Goal: Transaction & Acquisition: Purchase product/service

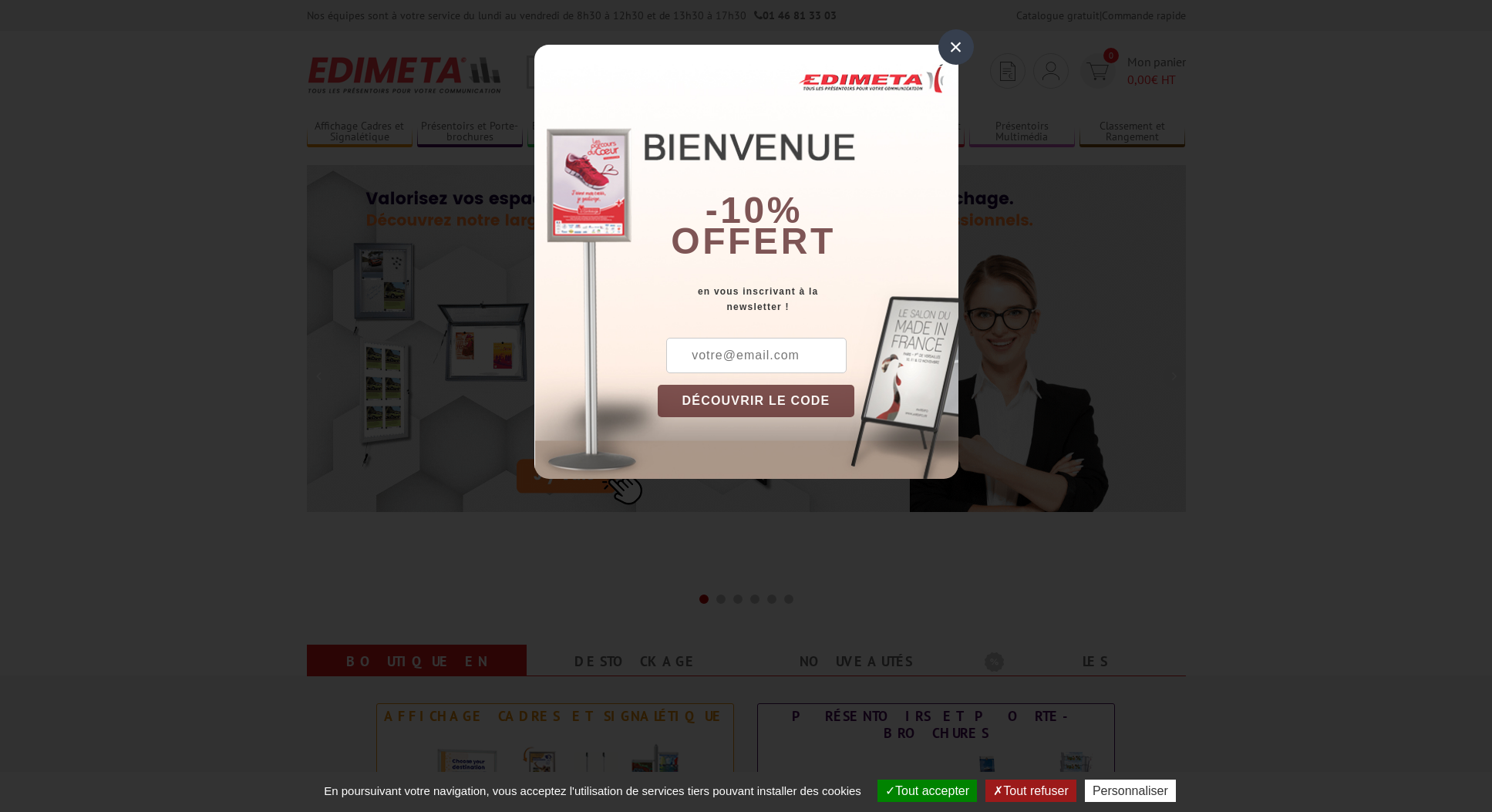
click at [962, 45] on div "×" at bounding box center [956, 47] width 35 height 35
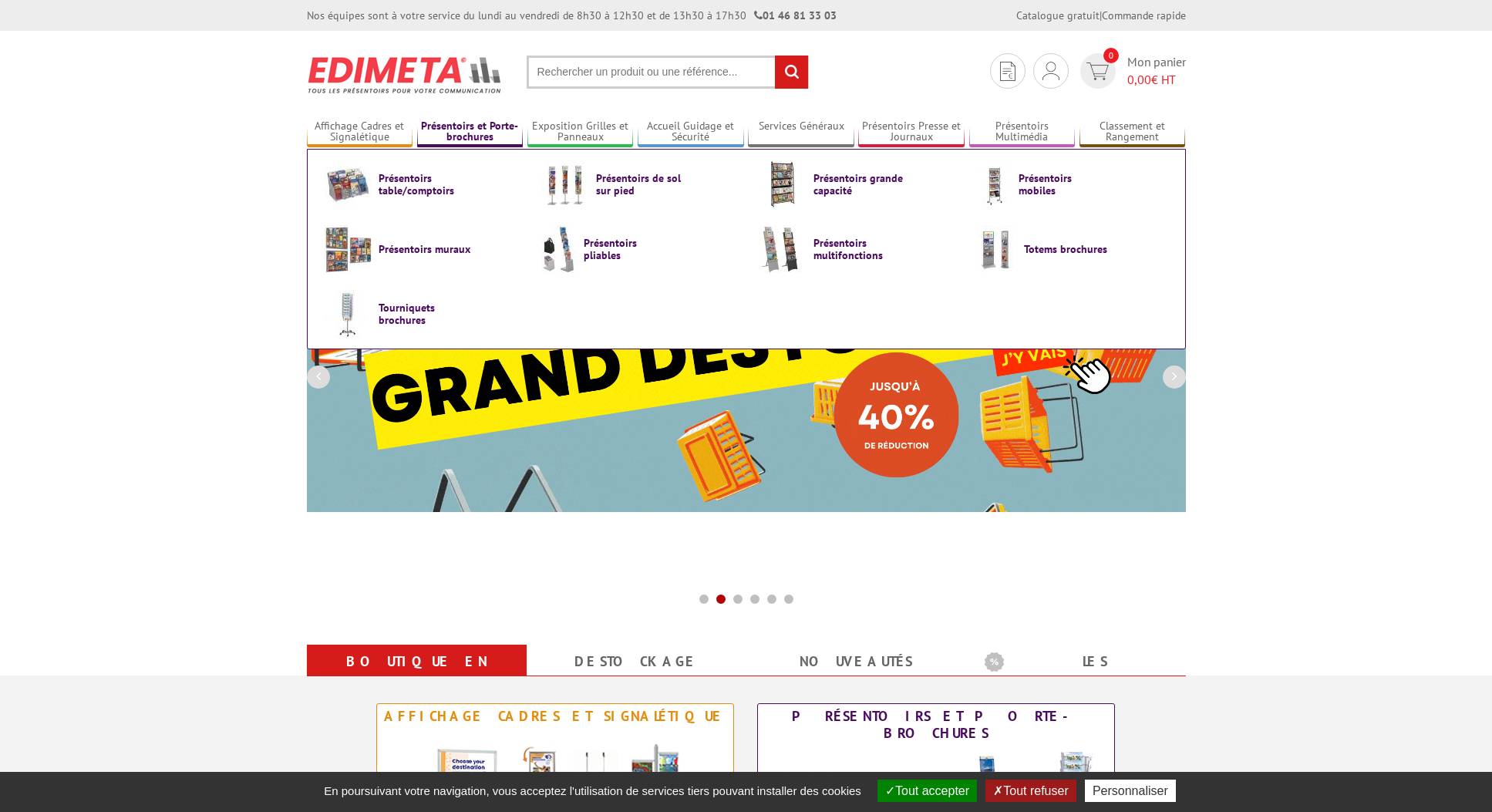
click at [472, 133] on link "Présentoirs et Porte-brochures" at bounding box center [471, 132] width 106 height 26
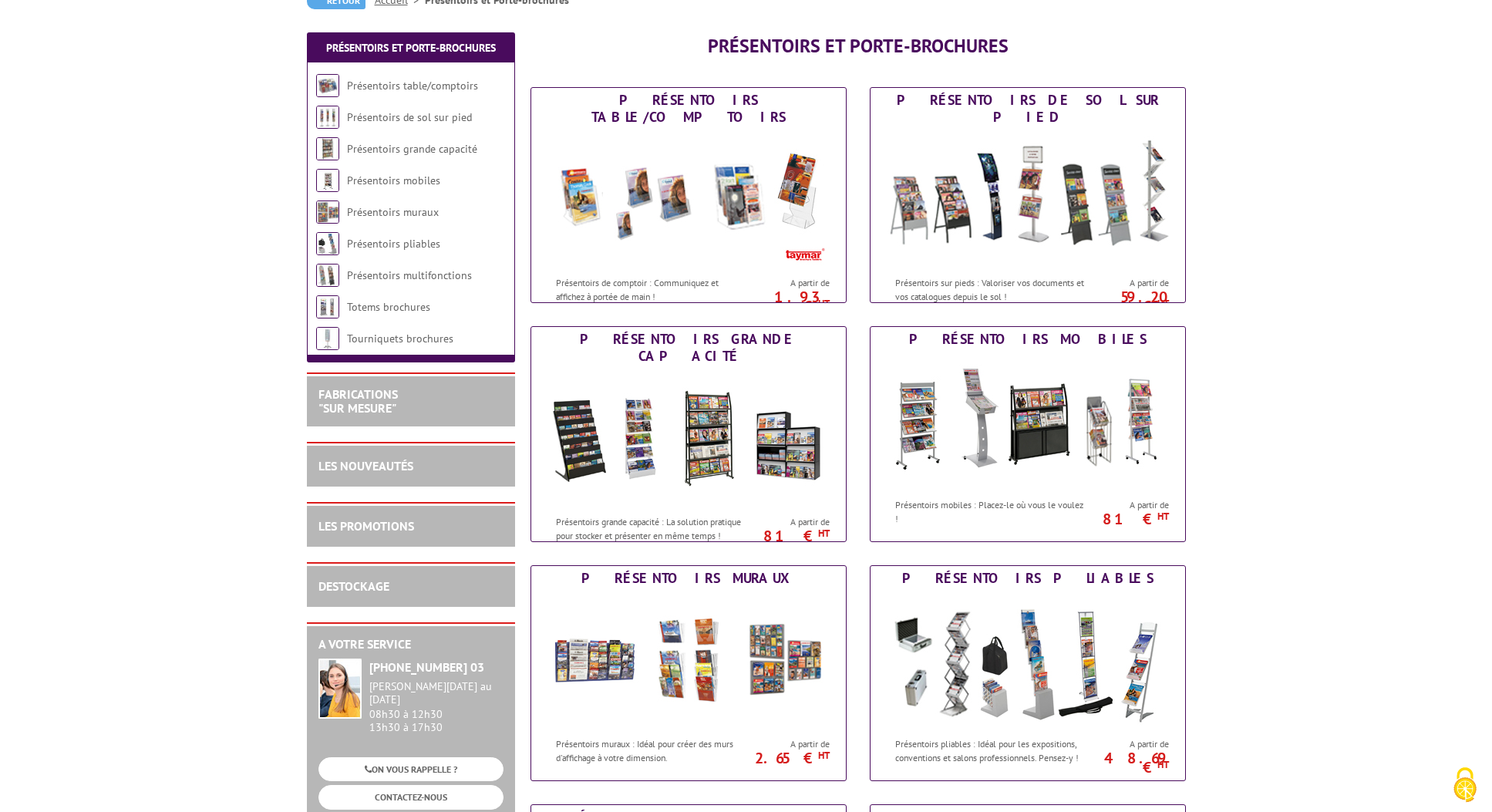
scroll to position [155, 0]
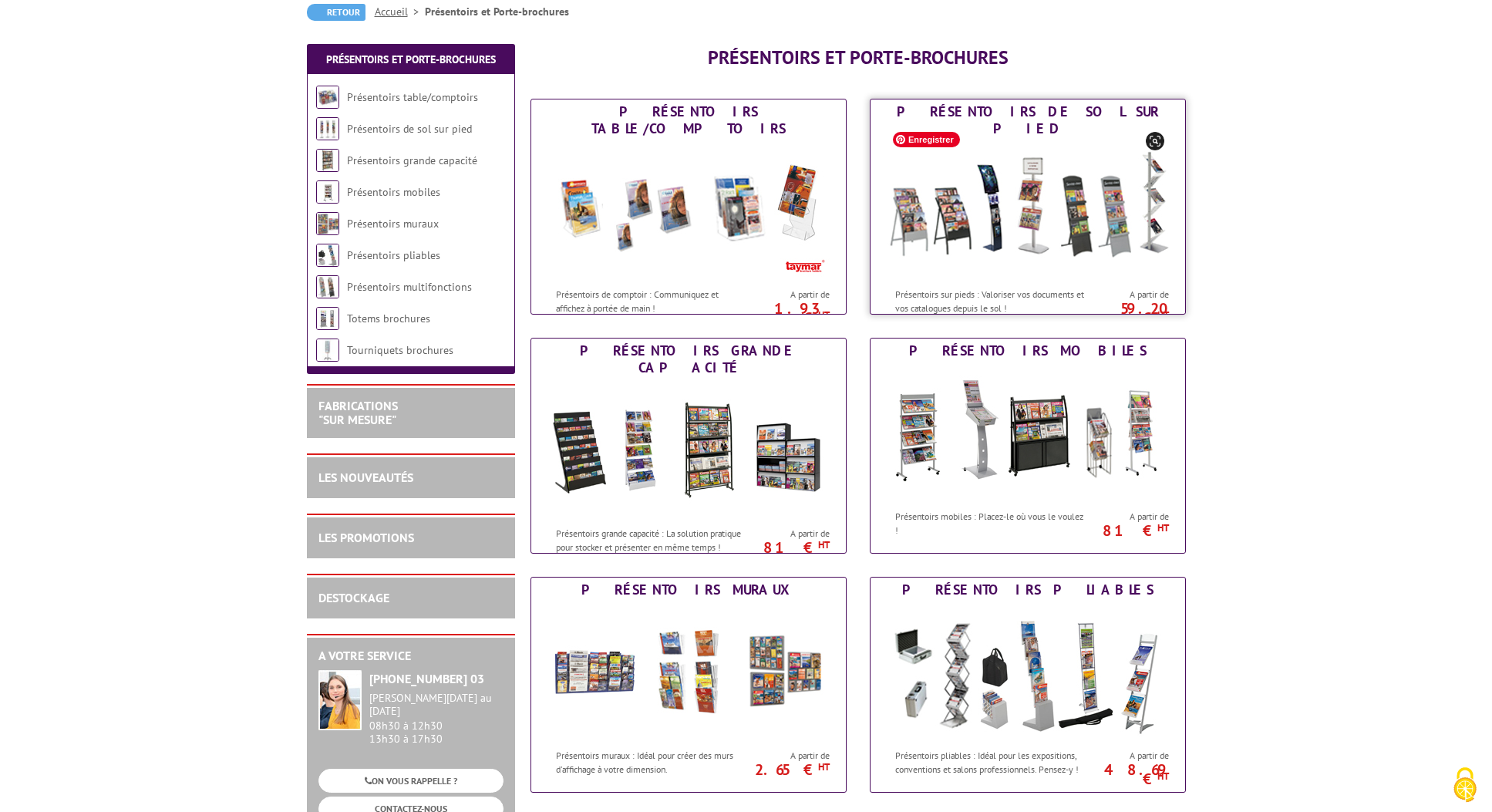
click at [1030, 147] on img at bounding box center [1028, 211] width 286 height 139
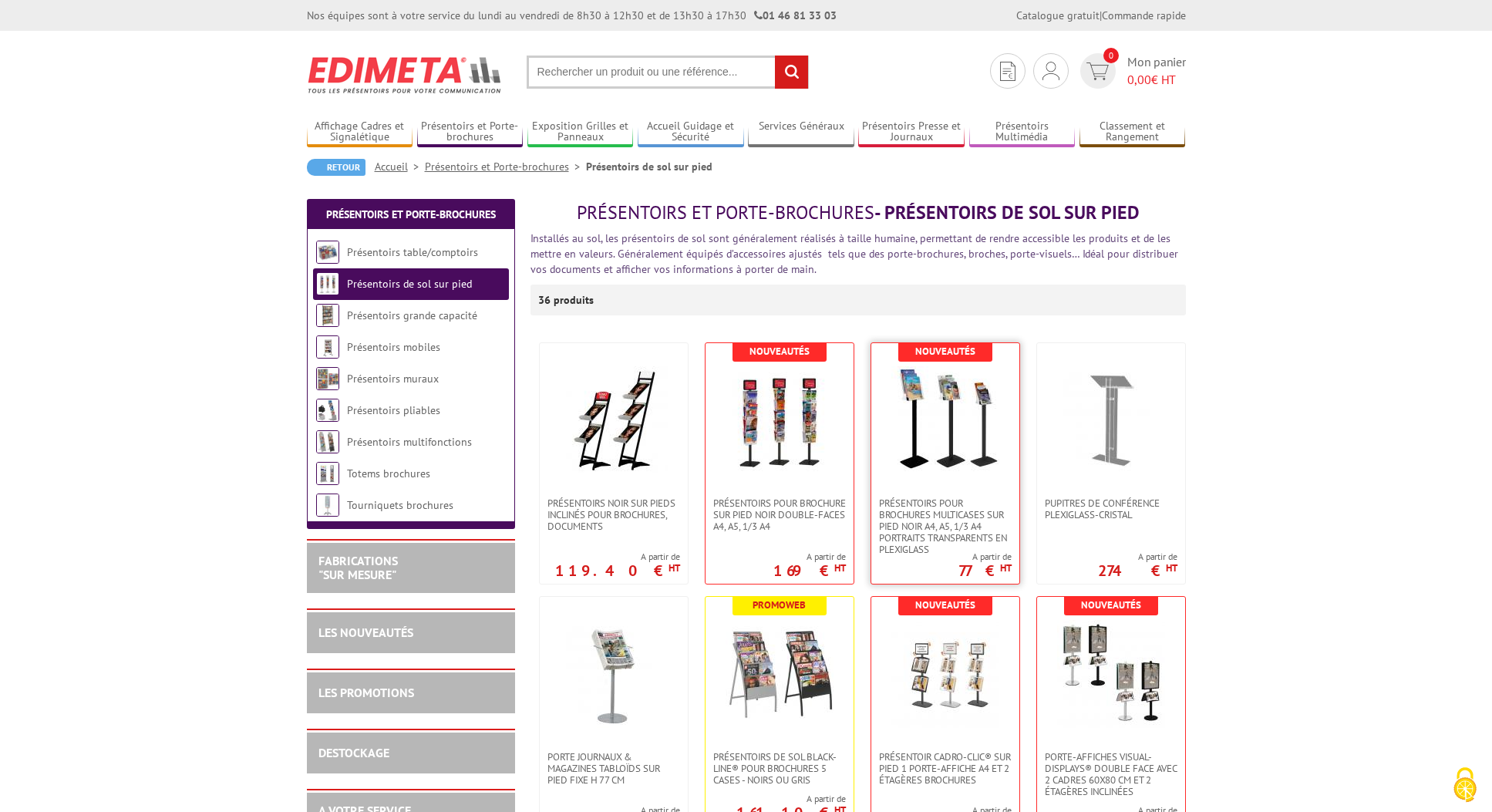
click at [943, 486] on link at bounding box center [946, 420] width 148 height 154
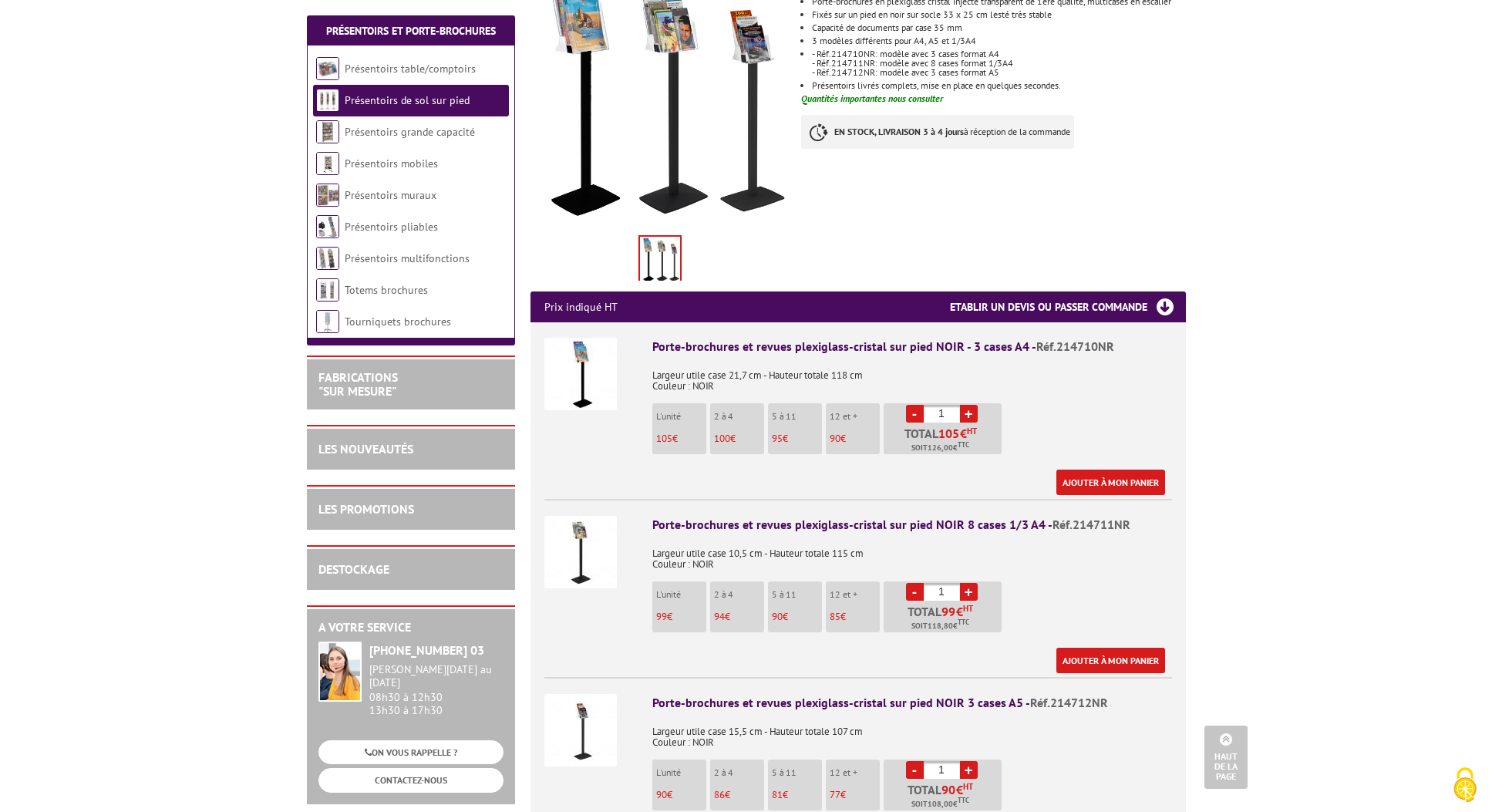
scroll to position [342, 0]
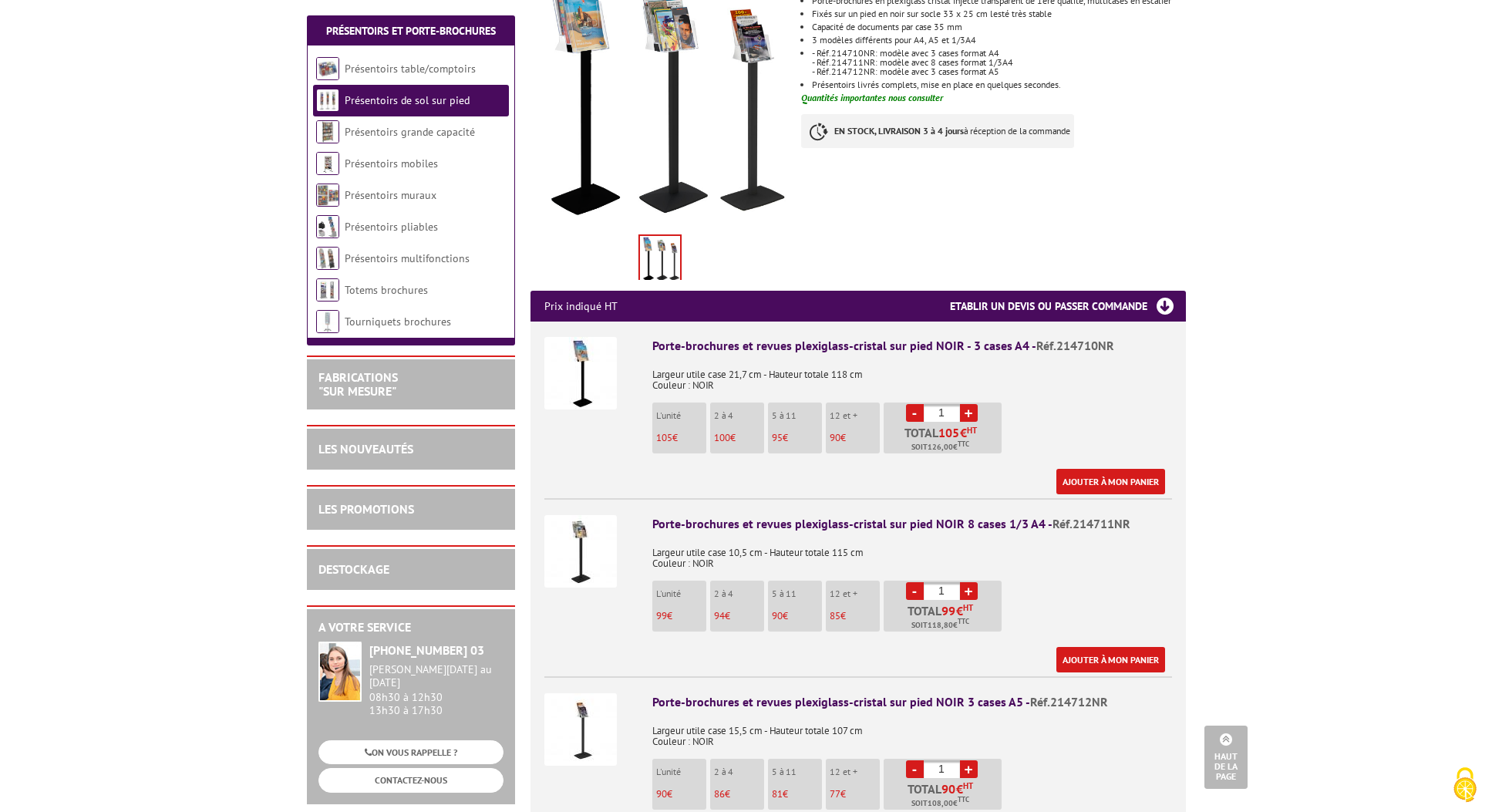
click at [578, 342] on img at bounding box center [581, 373] width 73 height 73
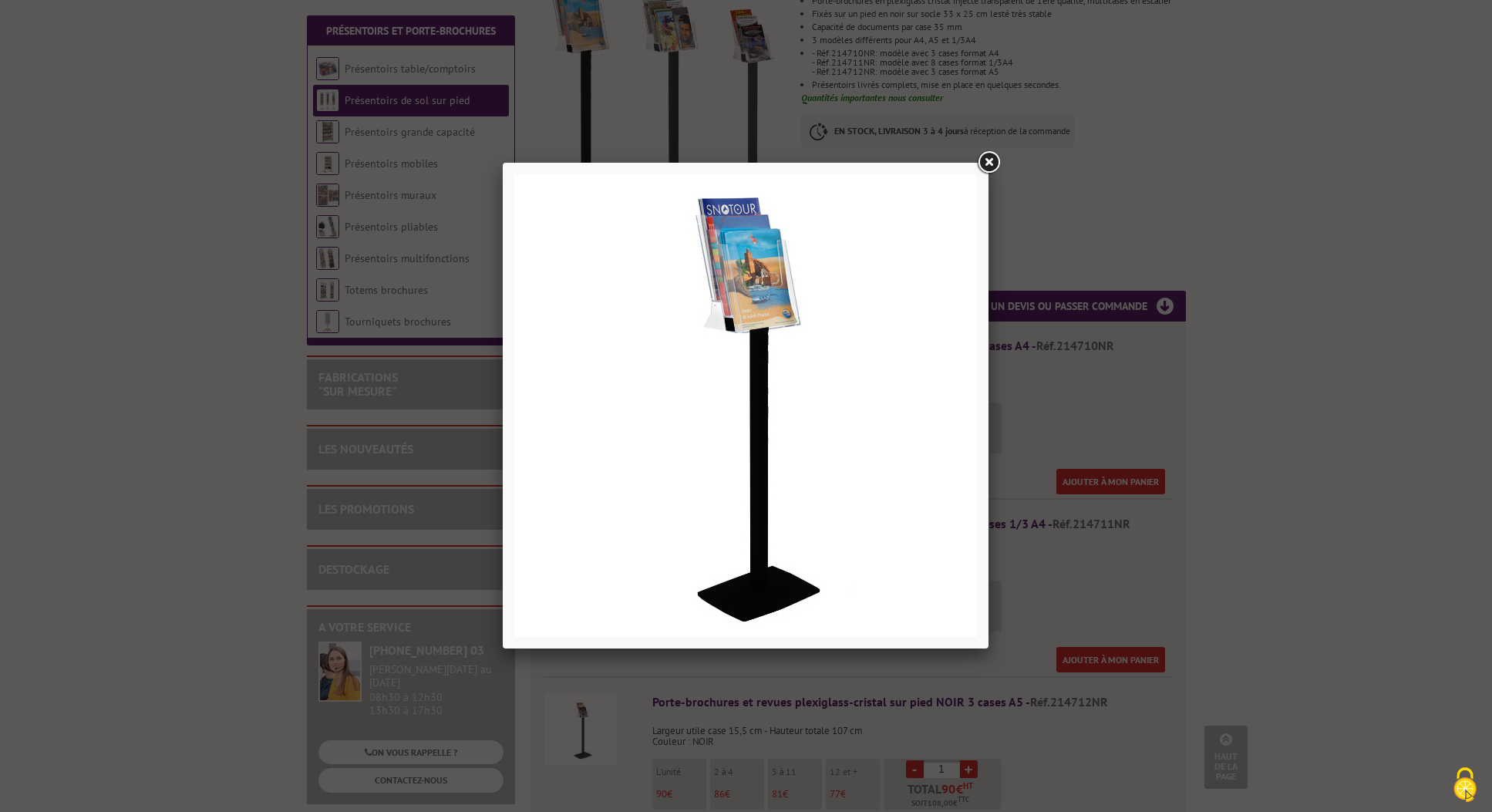
click at [1351, 362] on div at bounding box center [746, 406] width 1492 height 812
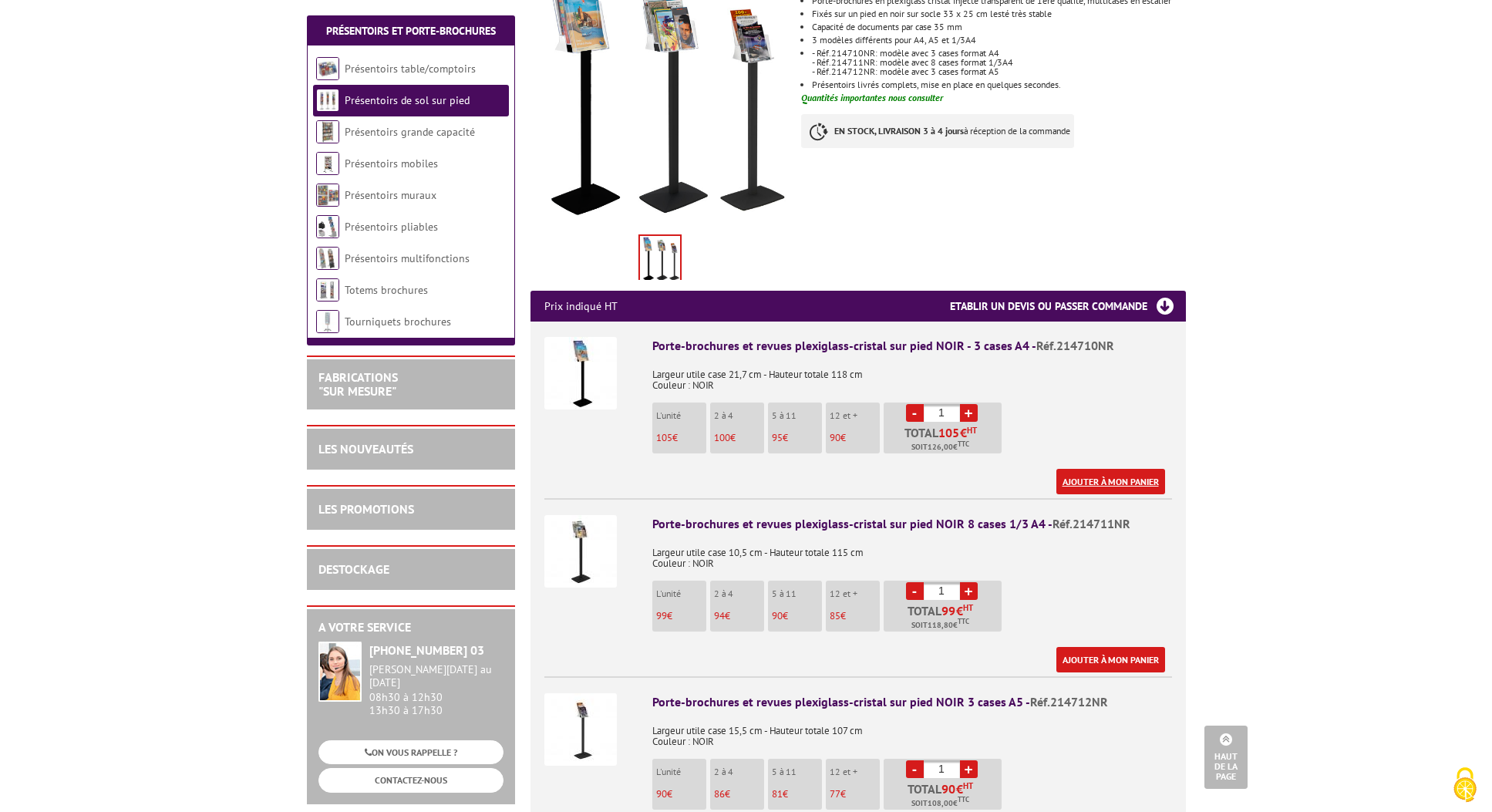
click at [1098, 469] on link "Ajouter à mon panier" at bounding box center [1110, 481] width 108 height 26
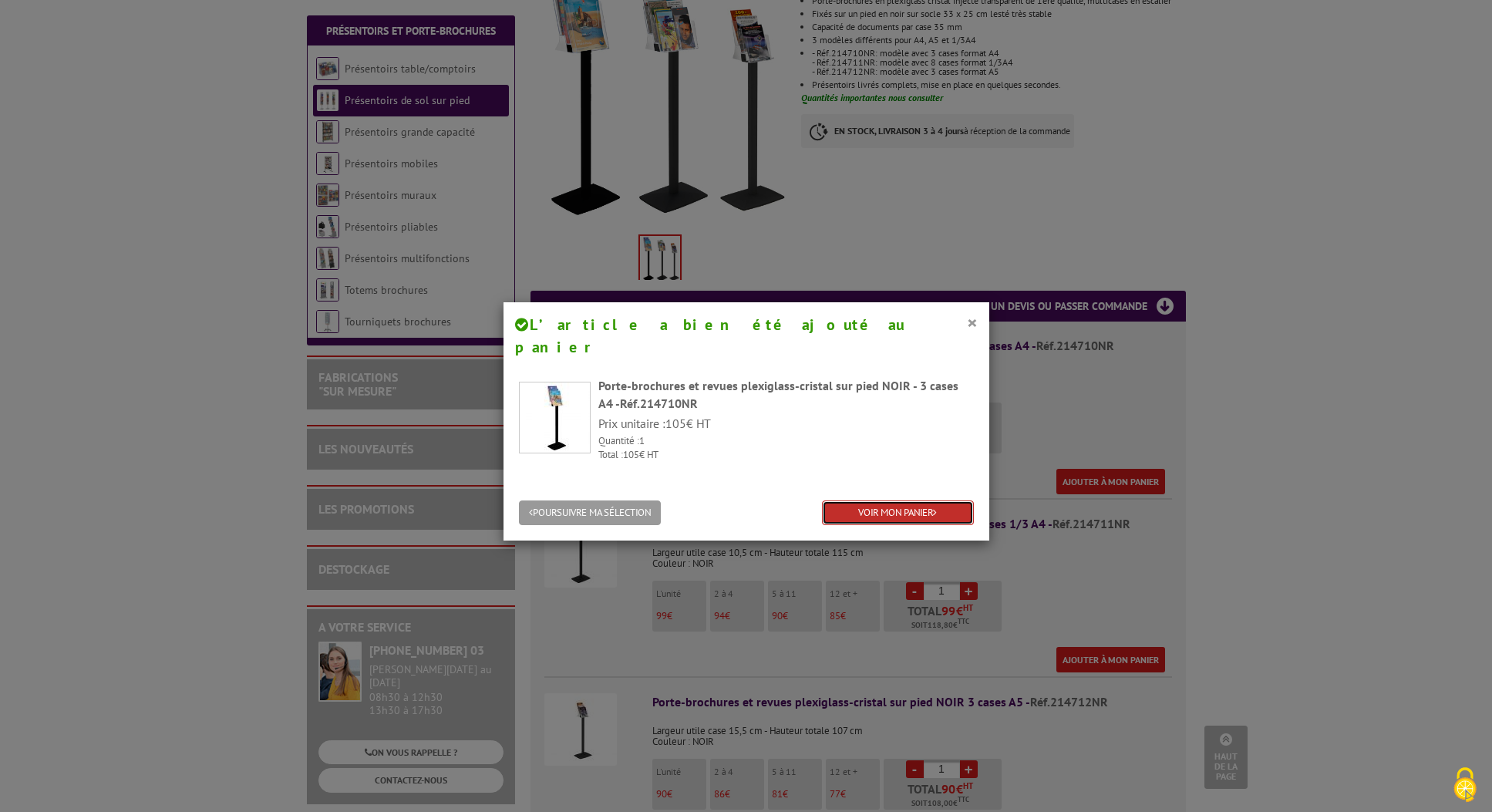
click at [908, 500] on link "VOIR MON PANIER" at bounding box center [898, 512] width 152 height 26
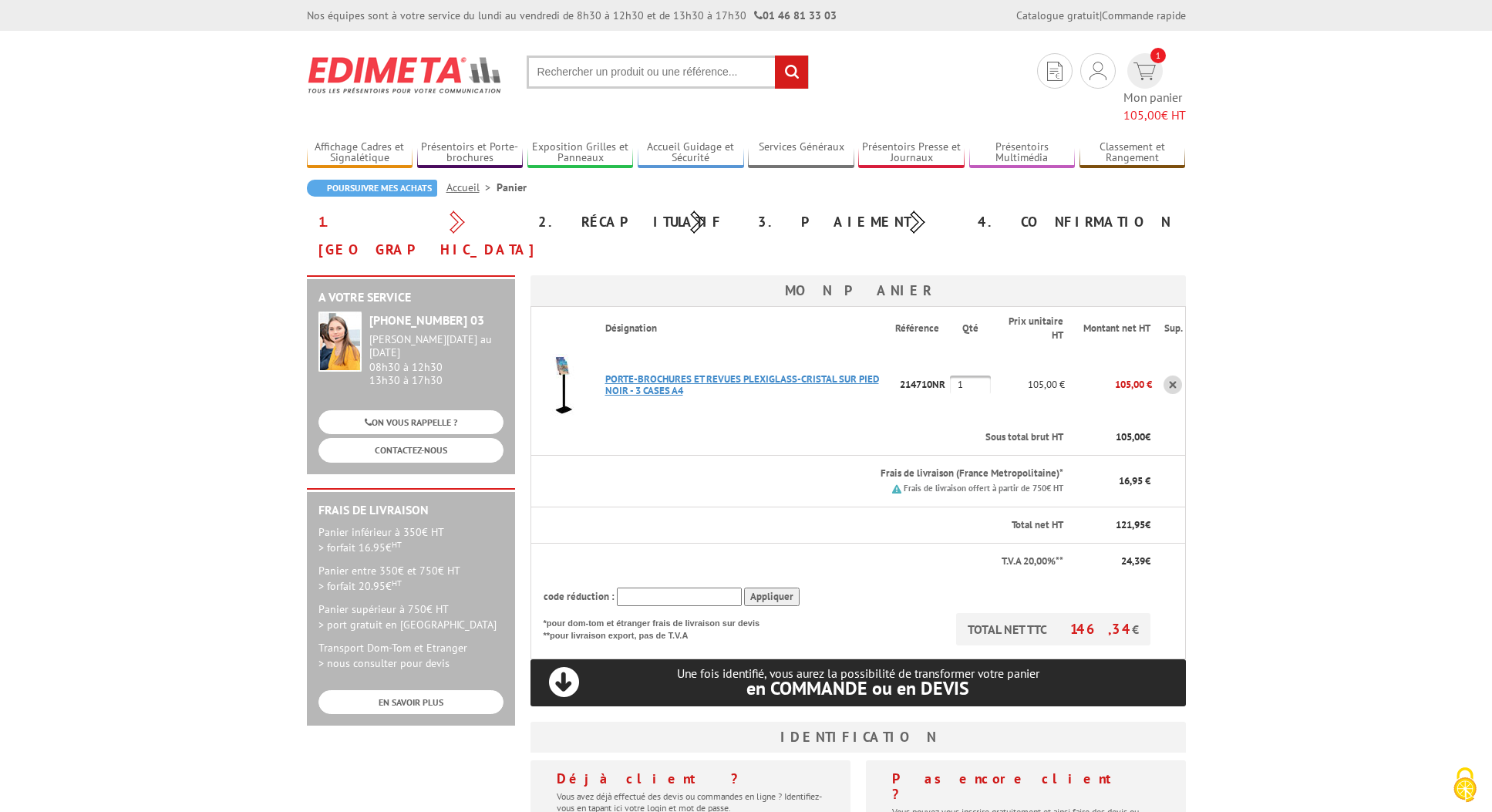
click at [710, 372] on link "PORTE-BROCHURES ET REVUES PLEXIGLASS-CRISTAL SUR PIED NOIR - 3 CASES A4" at bounding box center [742, 385] width 274 height 25
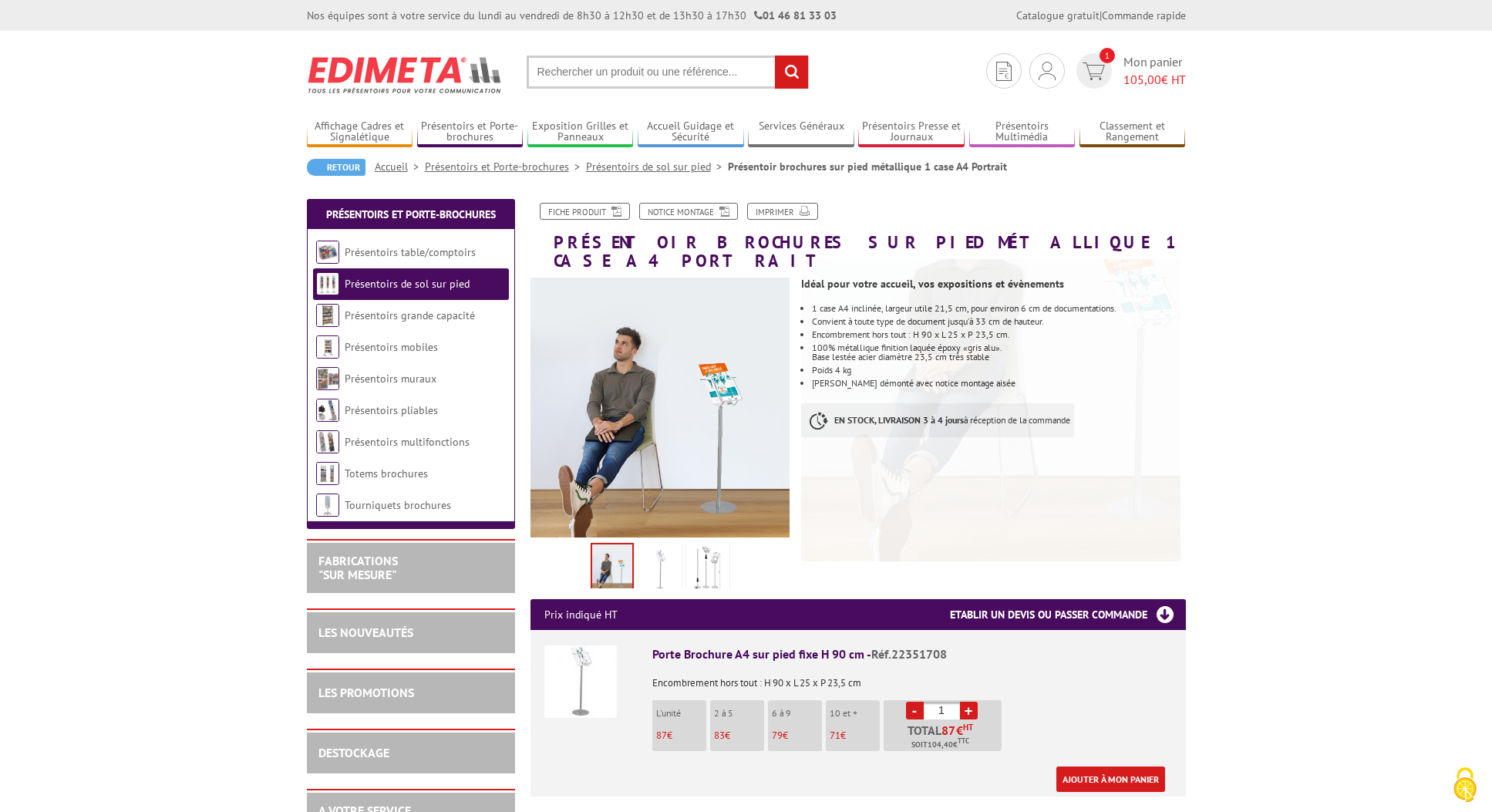
click at [591, 646] on img at bounding box center [581, 681] width 73 height 73
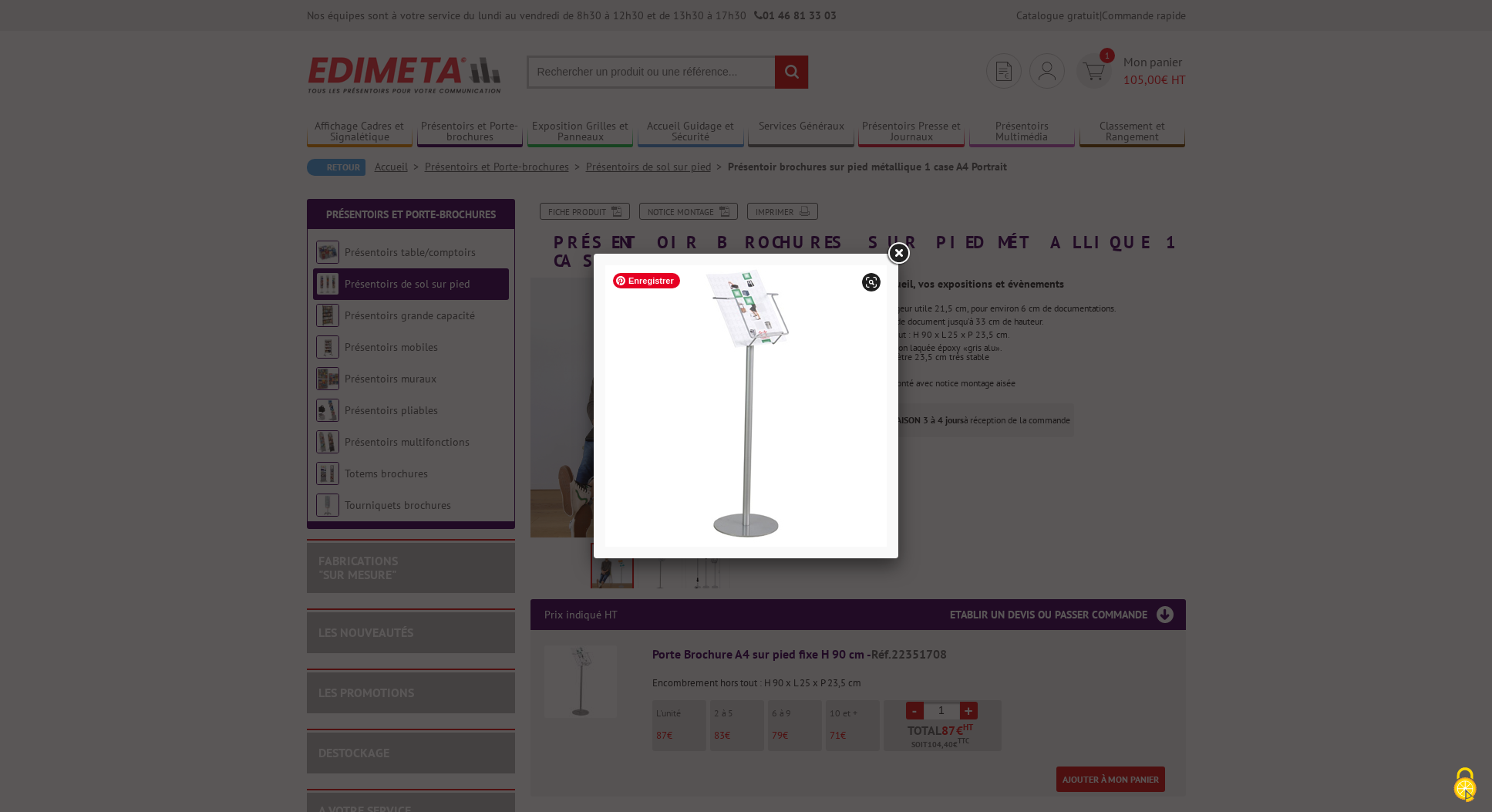
click at [774, 420] on img at bounding box center [746, 406] width 282 height 282
click at [757, 316] on img at bounding box center [746, 406] width 282 height 282
click at [893, 253] on link at bounding box center [899, 254] width 28 height 28
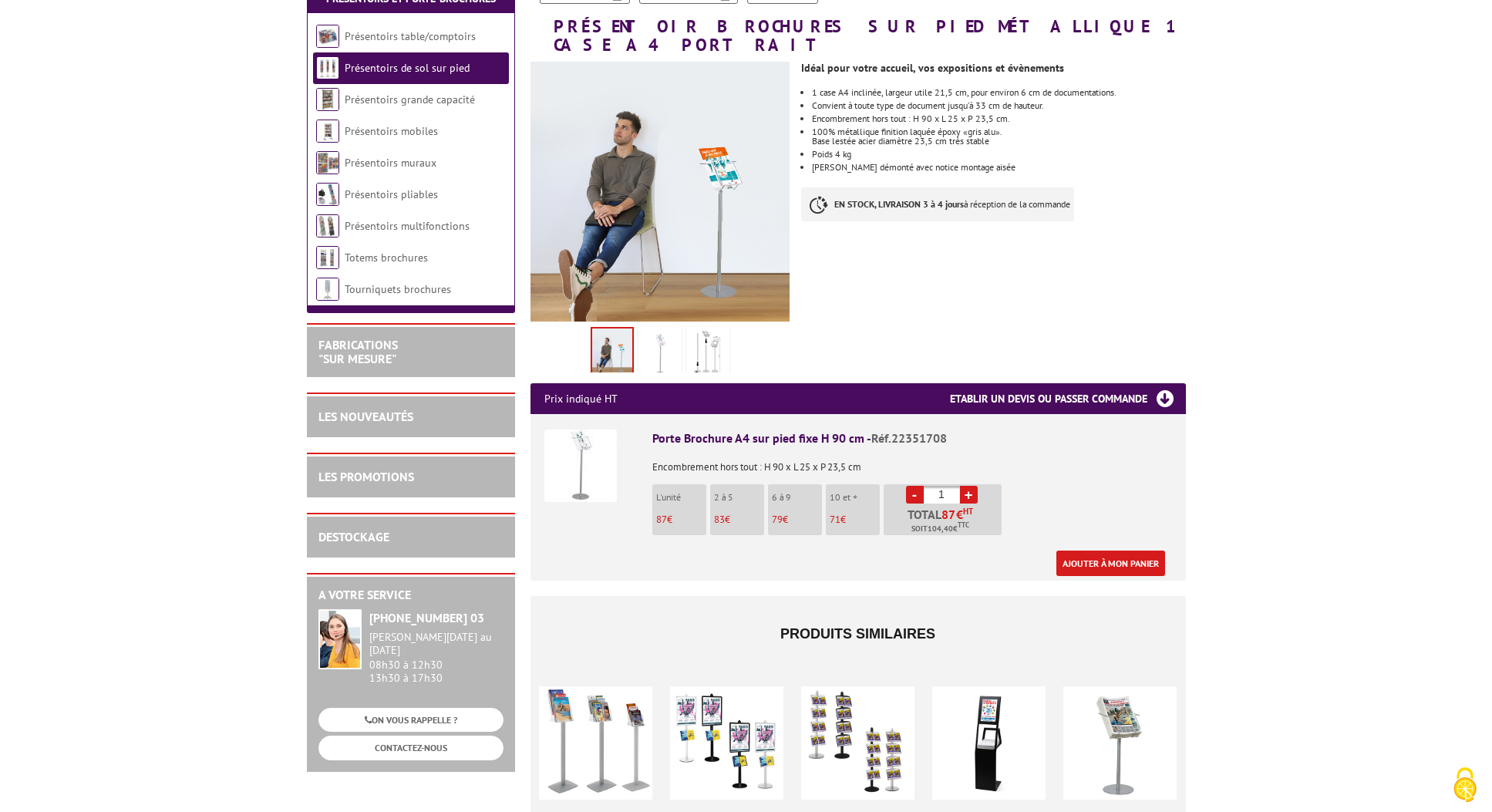
scroll to position [232, 0]
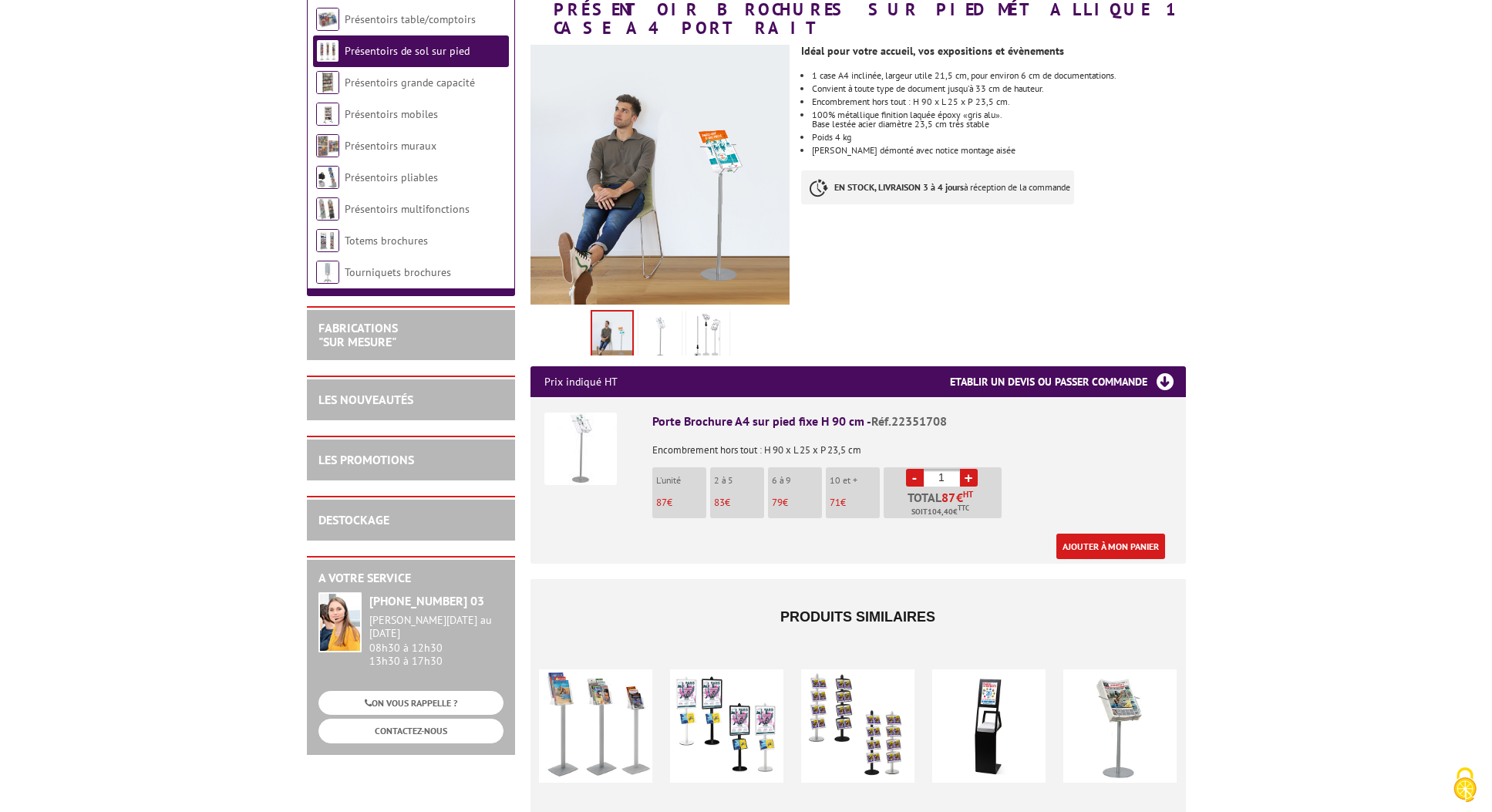
click at [591, 420] on img at bounding box center [581, 449] width 73 height 73
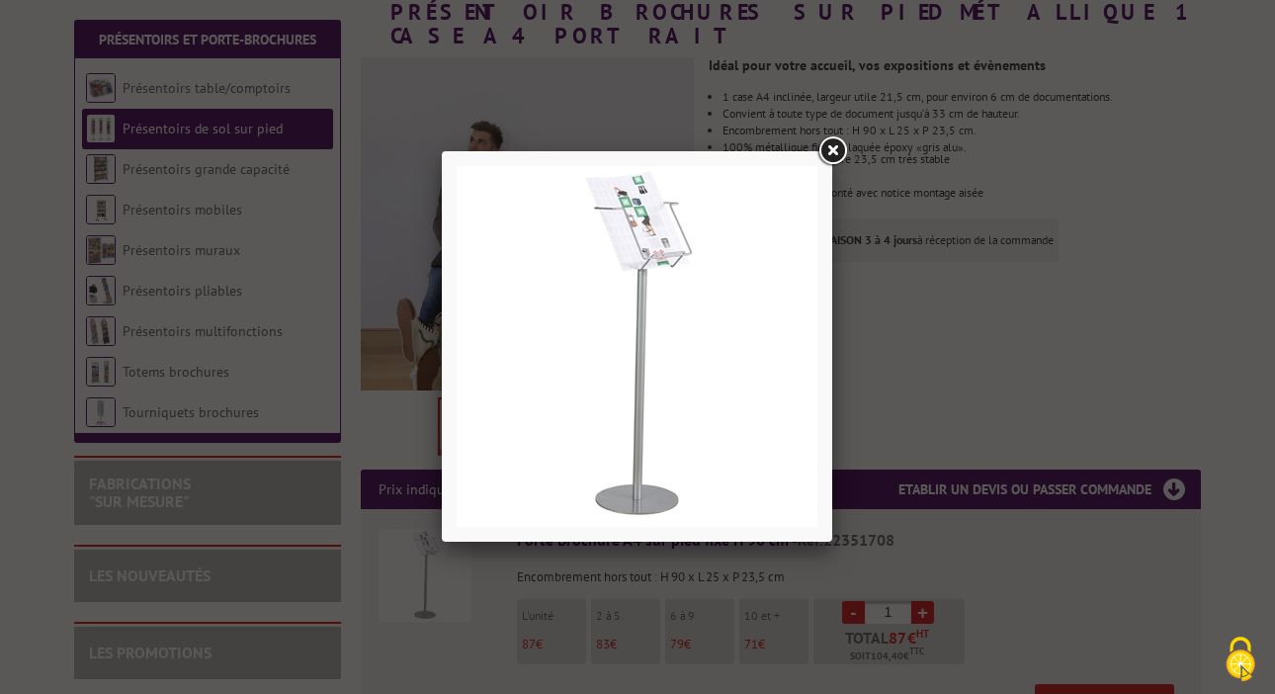
click at [834, 155] on link at bounding box center [832, 151] width 36 height 36
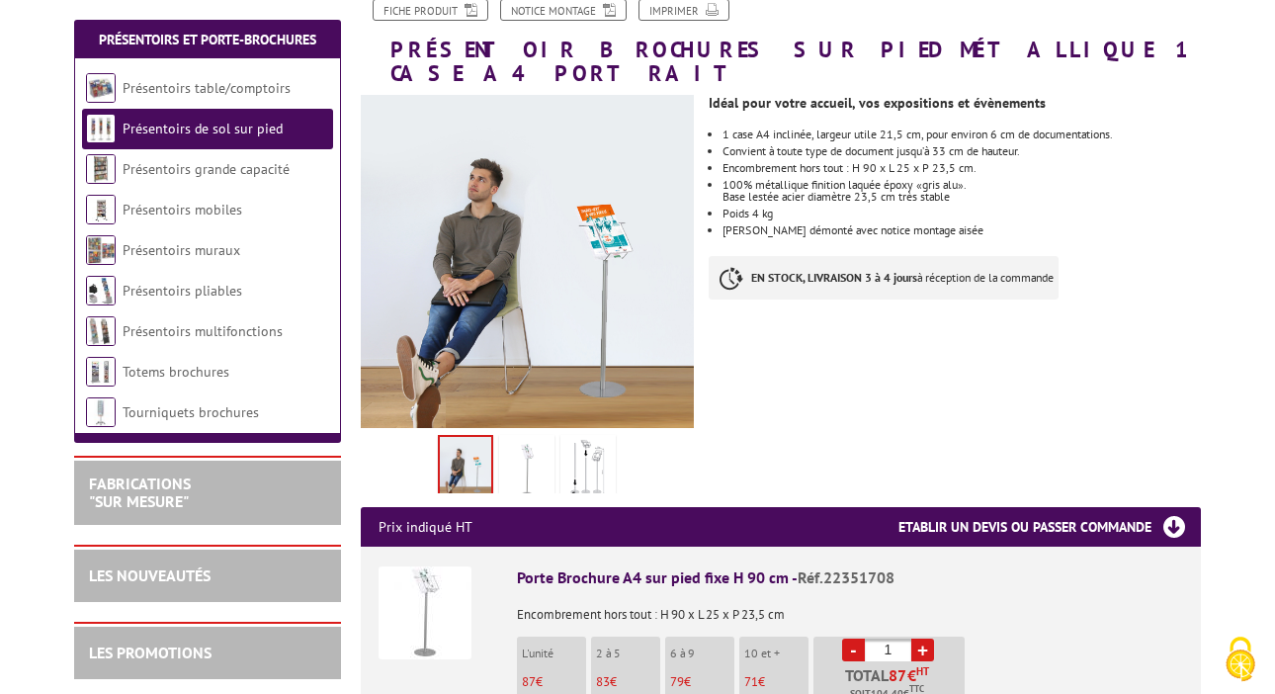
scroll to position [232, 0]
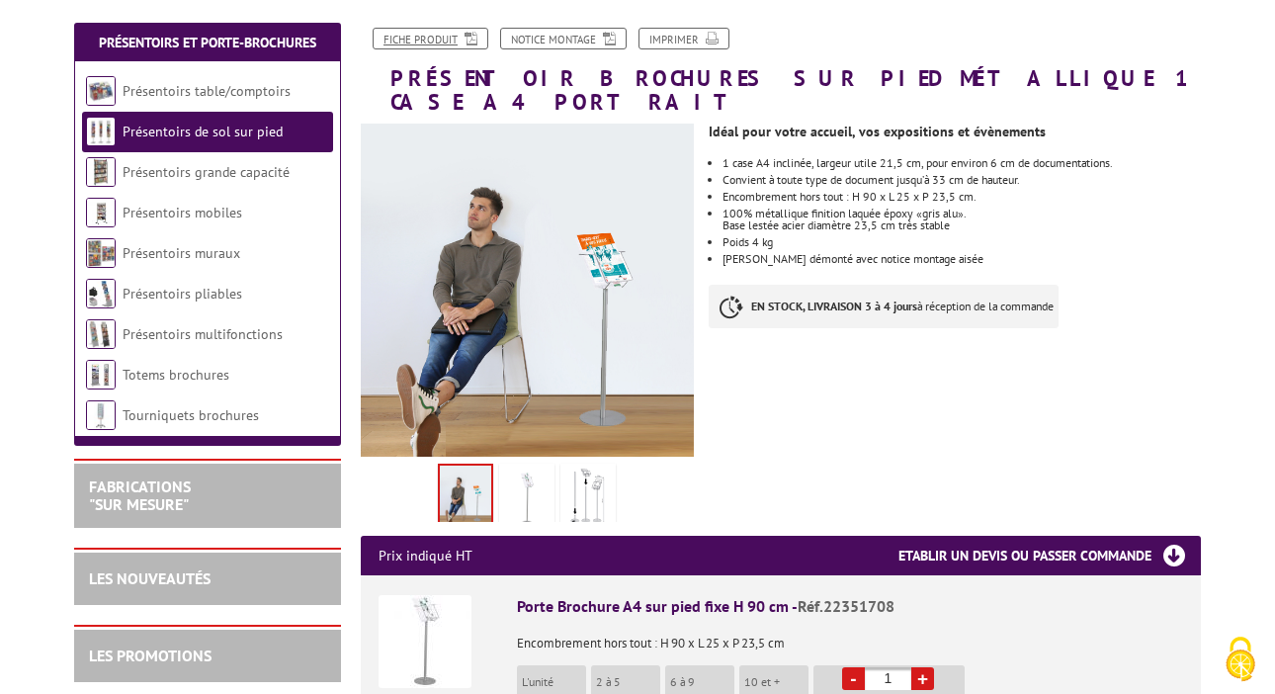
click at [442, 35] on link "Fiche produit" at bounding box center [431, 39] width 116 height 22
click at [183, 131] on link "Présentoirs de sol sur pied" at bounding box center [203, 132] width 160 height 18
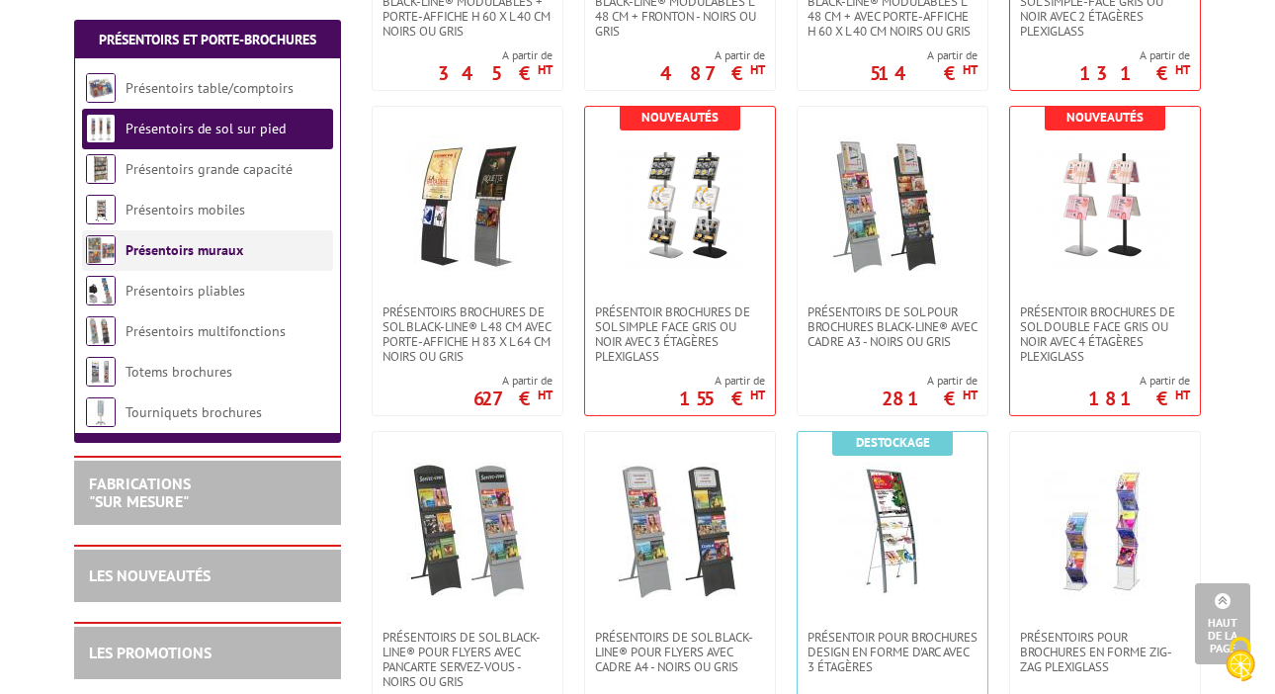
scroll to position [2566, 0]
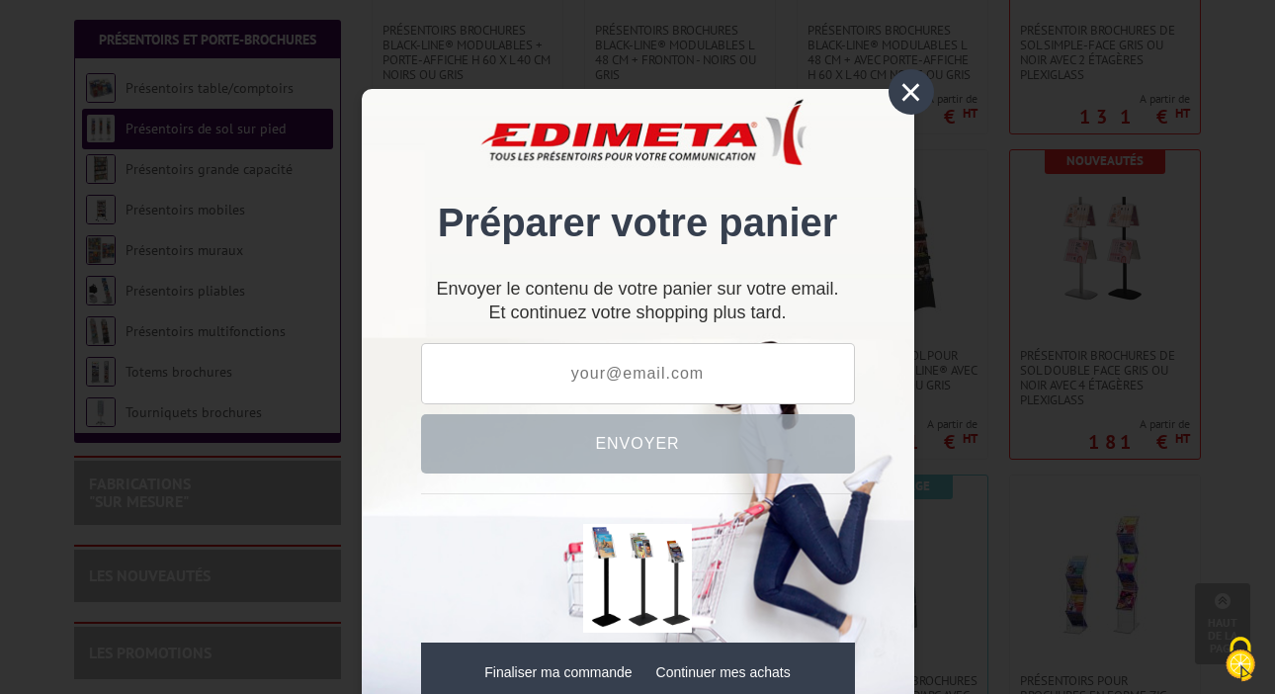
click at [914, 99] on div "×" at bounding box center [911, 91] width 45 height 45
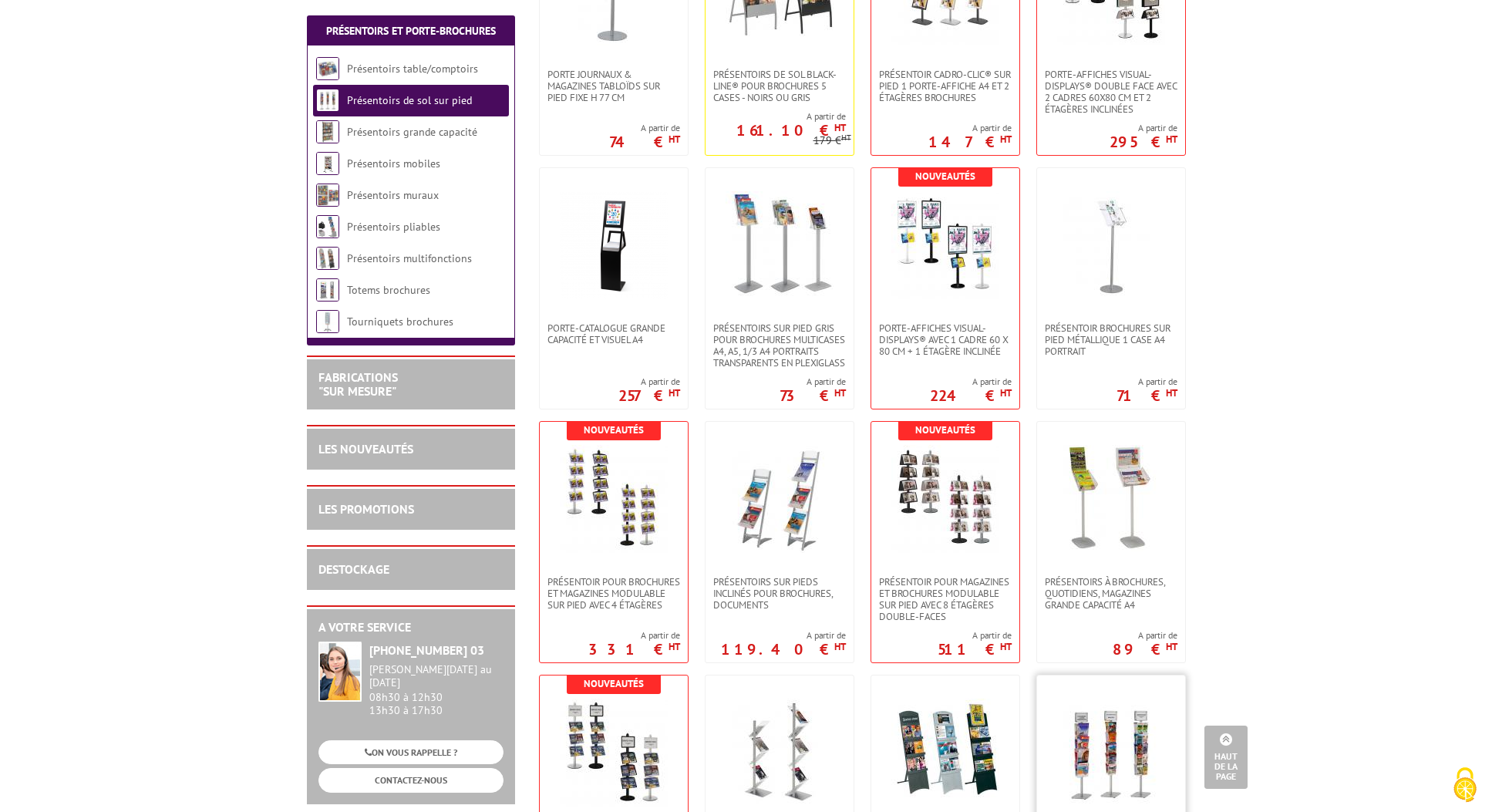
scroll to position [663, 0]
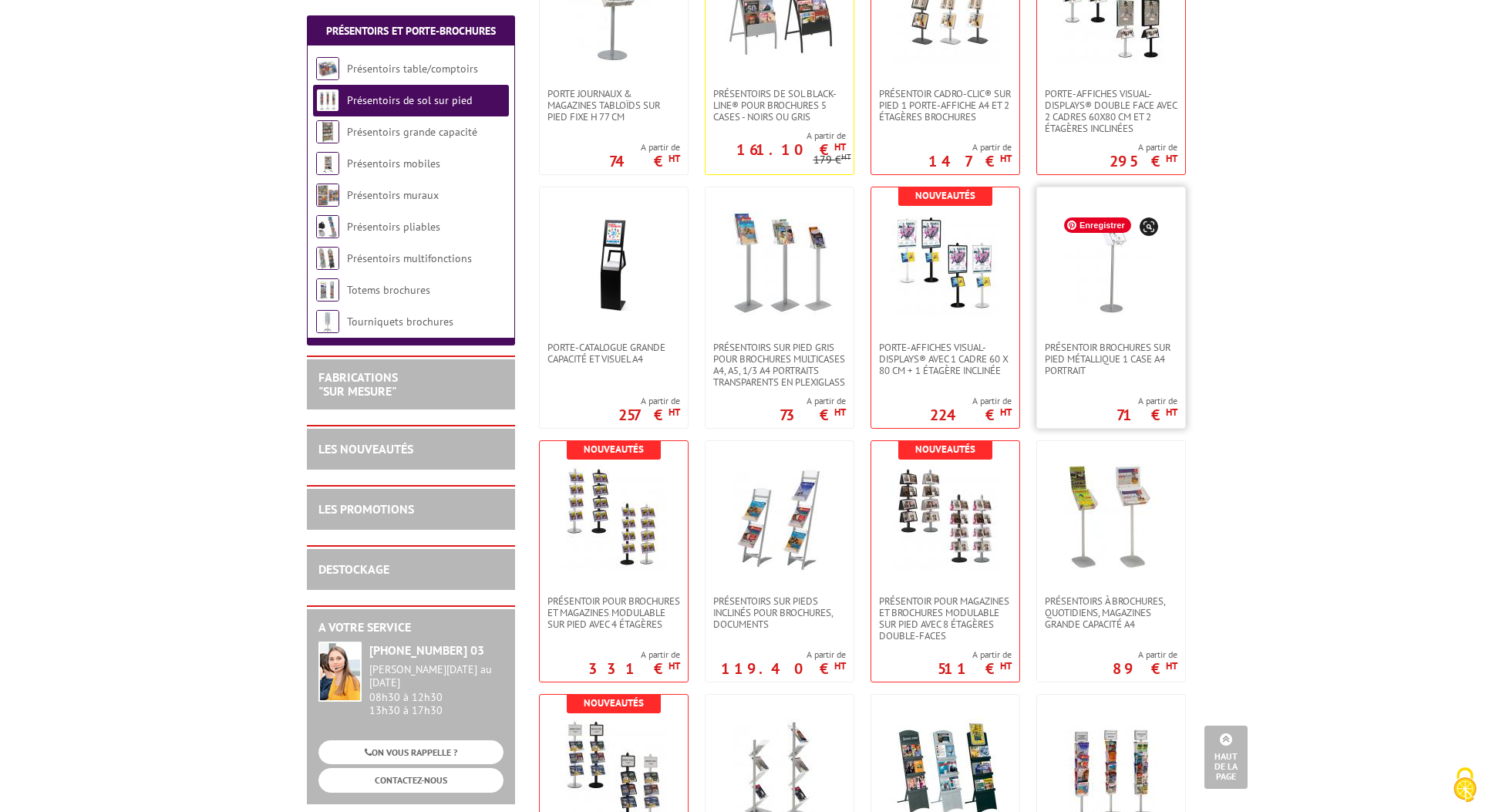
click at [994, 269] on img at bounding box center [1111, 264] width 108 height 108
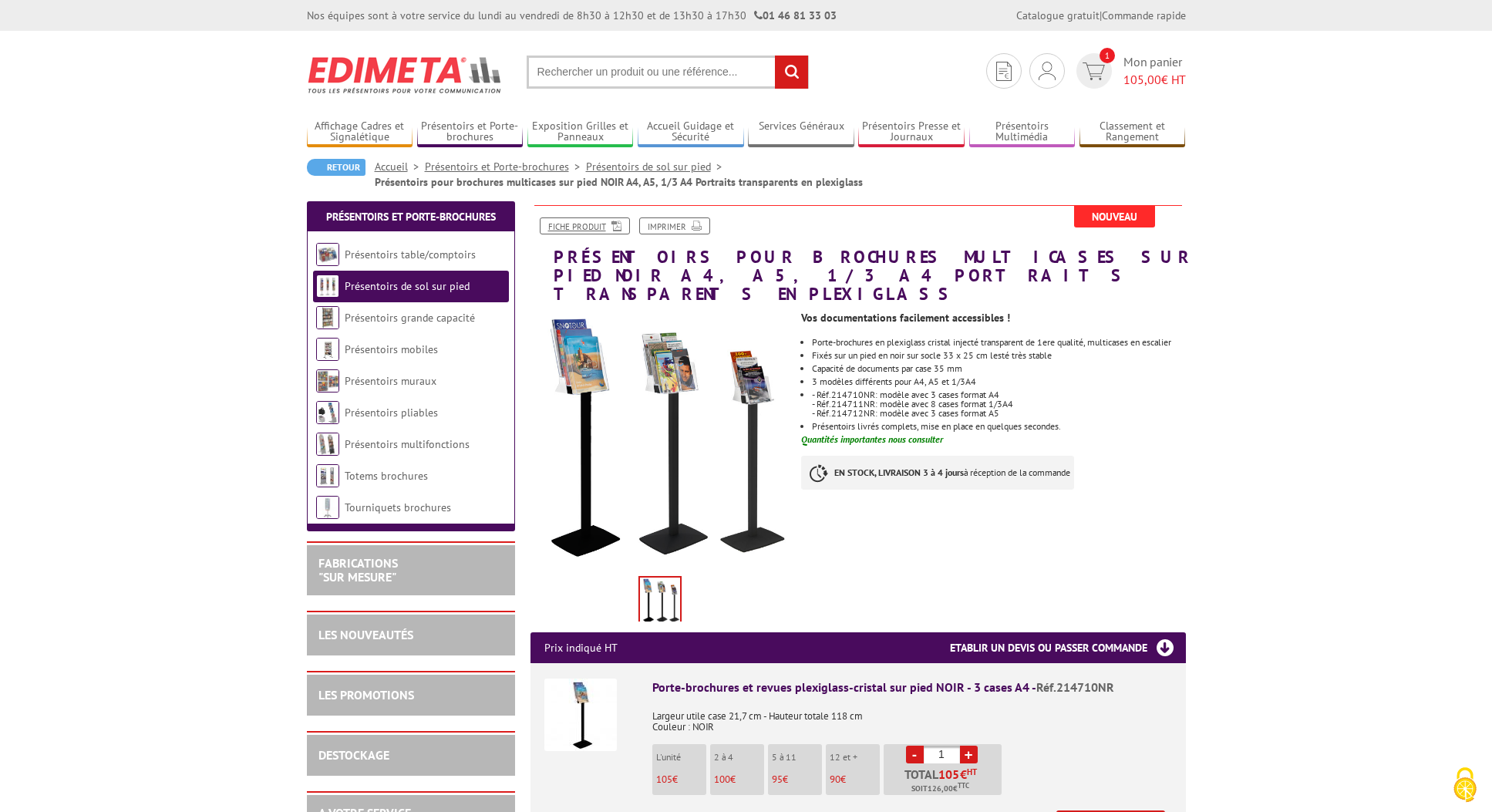
click at [585, 227] on link "Fiche produit" at bounding box center [585, 226] width 91 height 17
click at [1131, 73] on span "105,00" at bounding box center [1142, 80] width 37 height 16
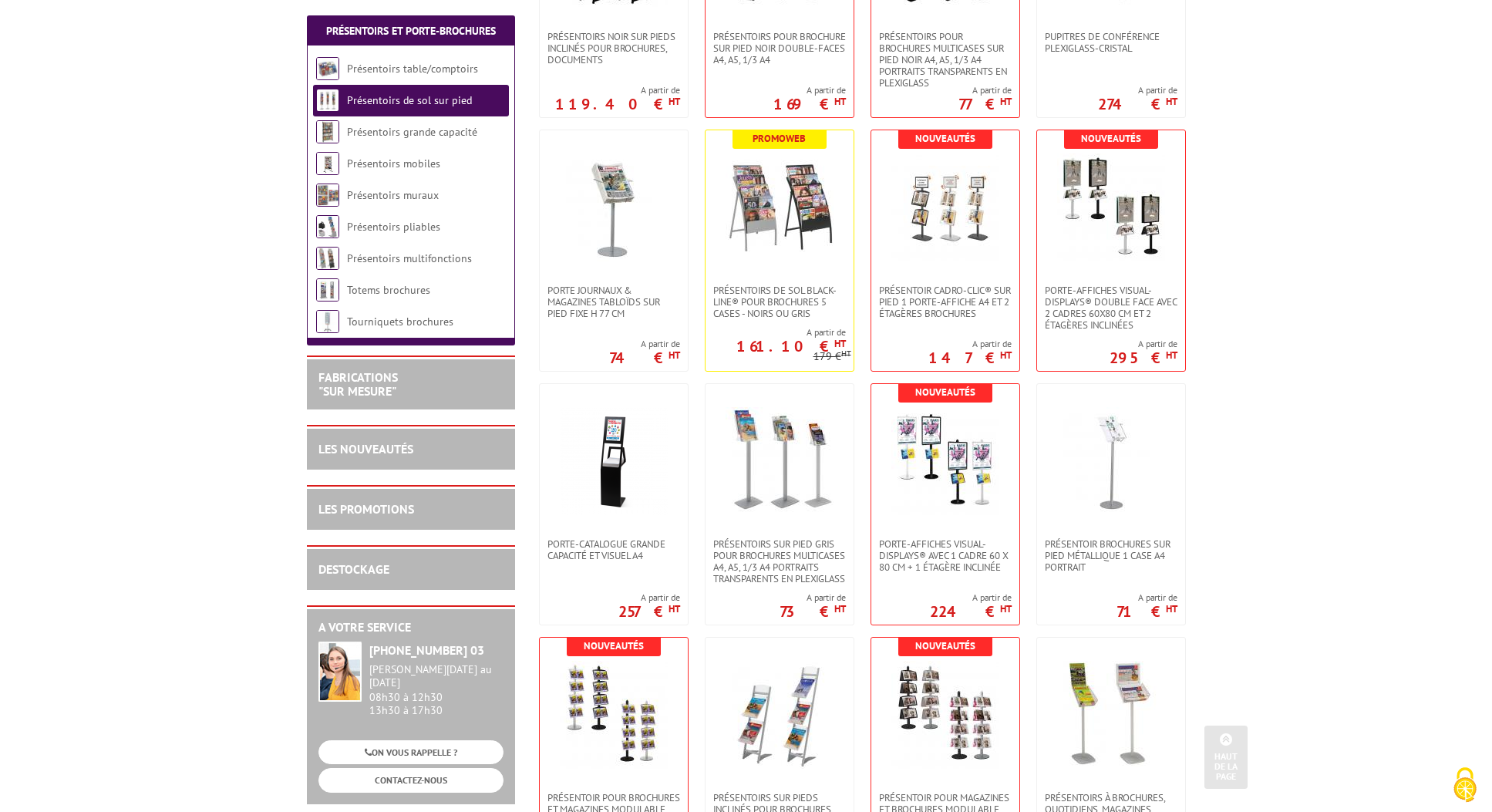
scroll to position [515, 0]
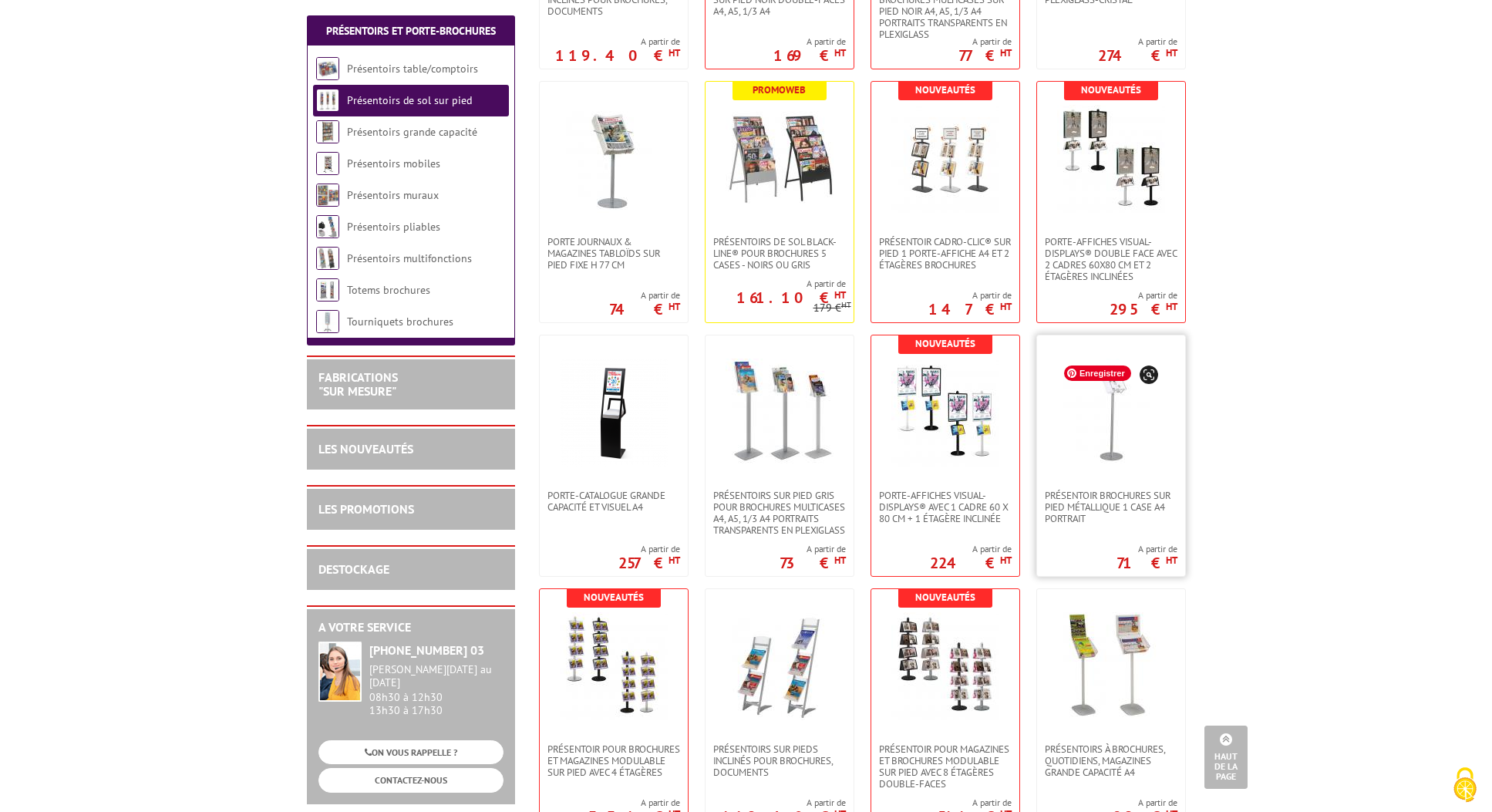
click at [1121, 426] on img at bounding box center [1111, 413] width 108 height 108
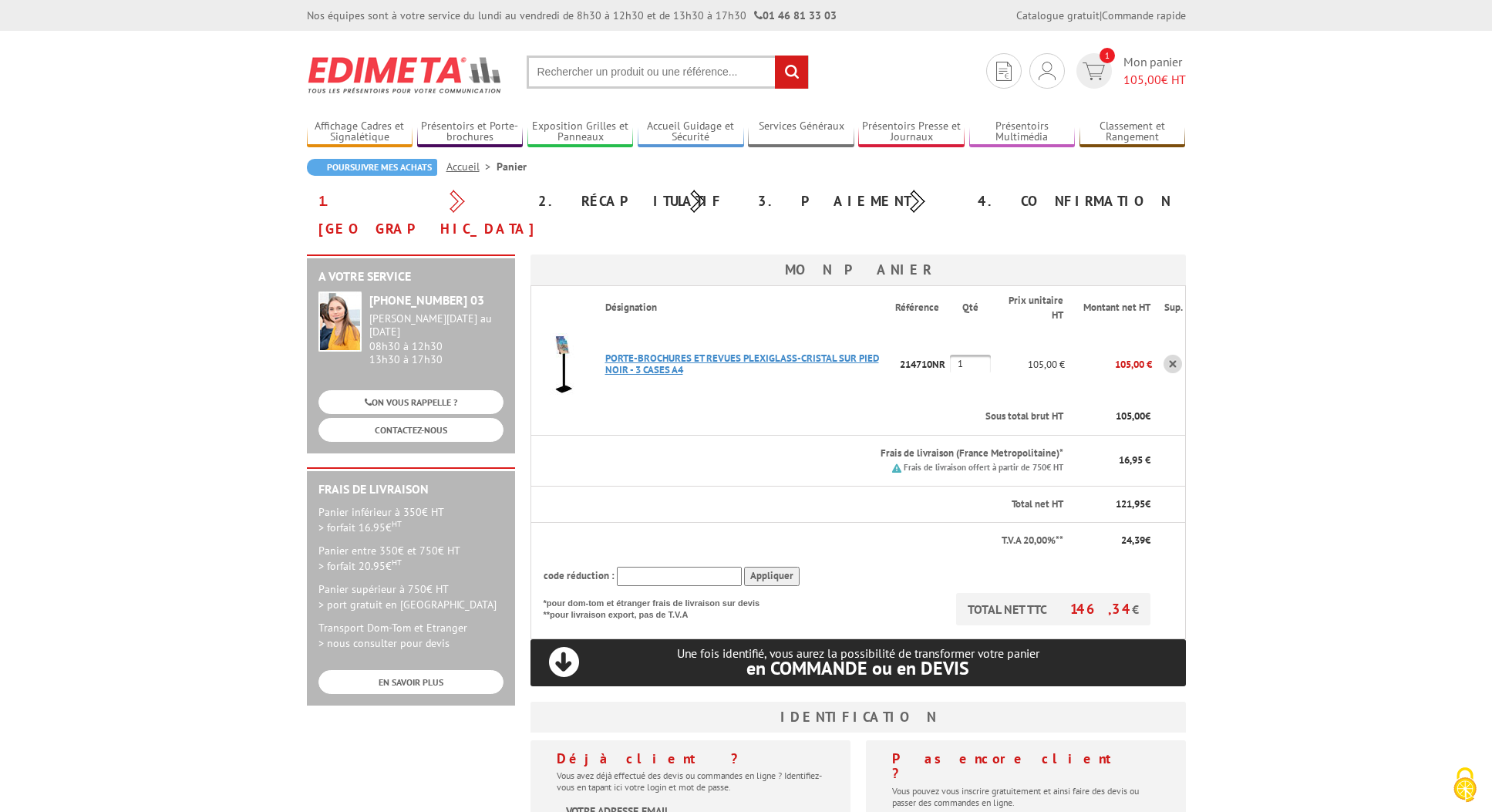
click at [659, 352] on link "PORTE-BROCHURES ET REVUES PLEXIGLASS-CRISTAL SUR PIED NOIR - 3 CASES A4" at bounding box center [742, 364] width 274 height 25
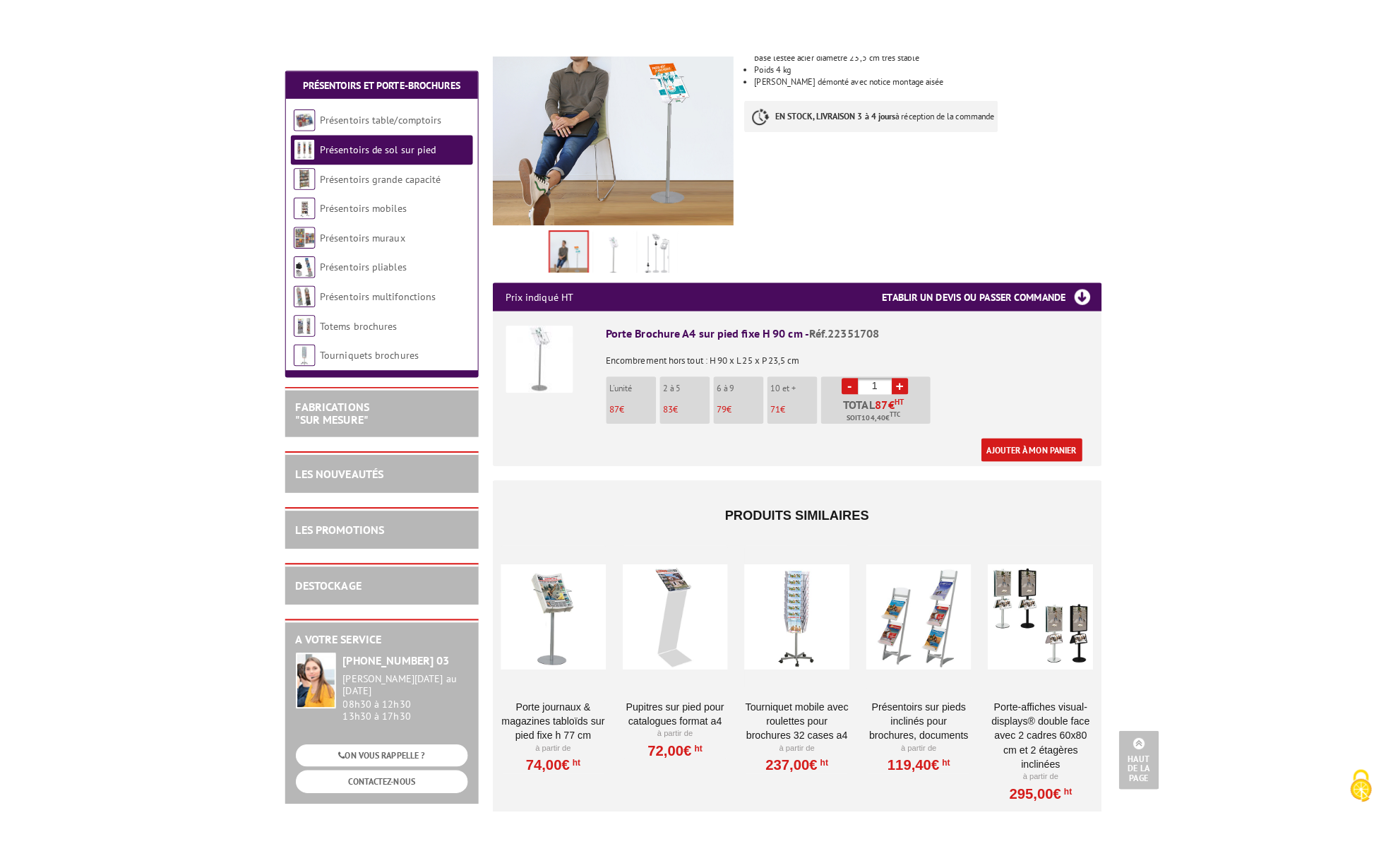
scroll to position [327, 0]
